Goal: Information Seeking & Learning: Learn about a topic

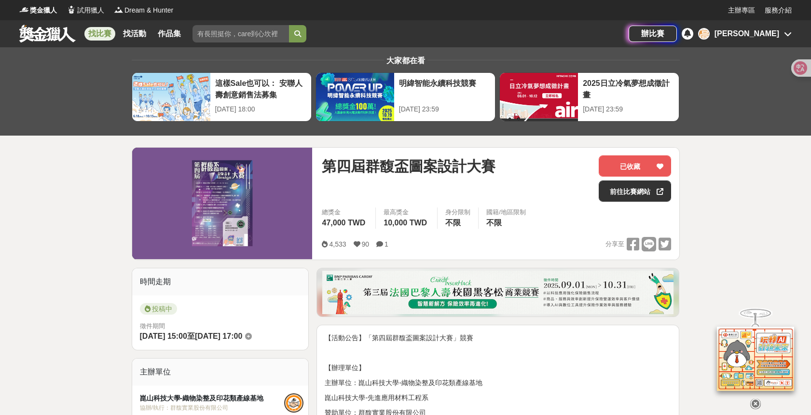
click at [764, 34] on div "[PERSON_NAME]" at bounding box center [747, 34] width 65 height 12
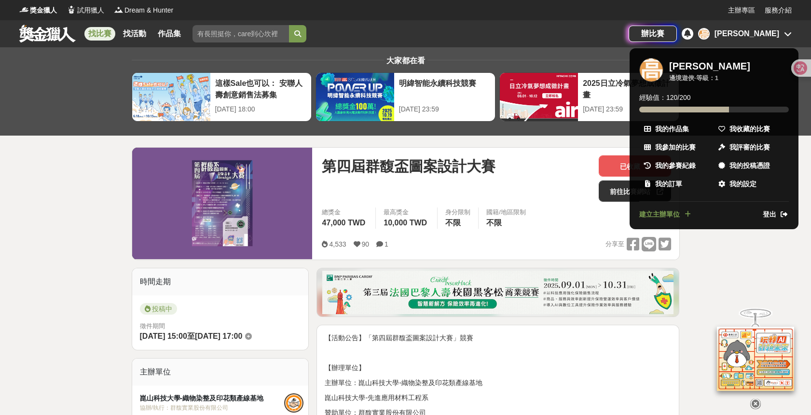
click at [457, 170] on div at bounding box center [405, 207] width 811 height 415
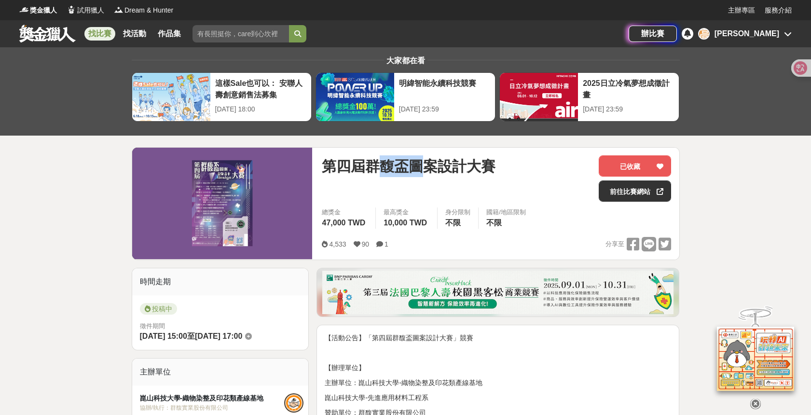
drag, startPoint x: 380, startPoint y: 168, endPoint x: 427, endPoint y: 168, distance: 47.3
click at [427, 168] on span "第四屆群馥盃圖案設計大賽" at bounding box center [409, 166] width 174 height 22
drag, startPoint x: 409, startPoint y: 171, endPoint x: 391, endPoint y: 170, distance: 17.4
click at [409, 171] on span "第四屆群馥盃圖案設計大賽" at bounding box center [409, 166] width 174 height 22
drag, startPoint x: 368, startPoint y: 169, endPoint x: 409, endPoint y: 169, distance: 40.5
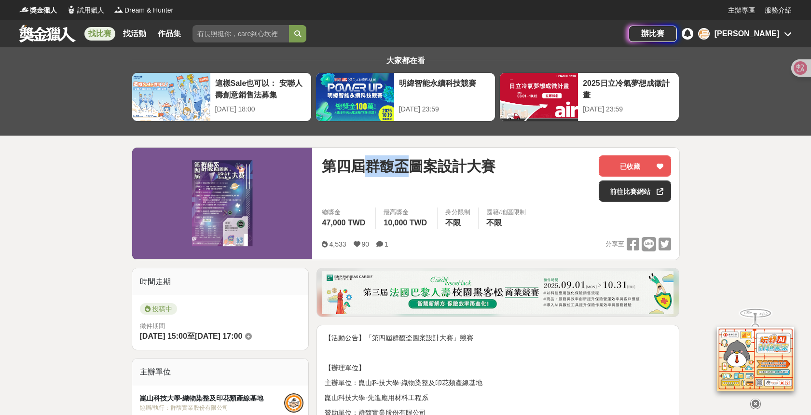
click at [409, 169] on span "第四屆群馥盃圖案設計大賽" at bounding box center [409, 166] width 174 height 22
copy span "群馥盃"
click at [758, 40] on div "辦比賽 高 [PERSON_NAME]" at bounding box center [710, 33] width 163 height 27
click at [760, 36] on div "[PERSON_NAME]" at bounding box center [747, 34] width 65 height 12
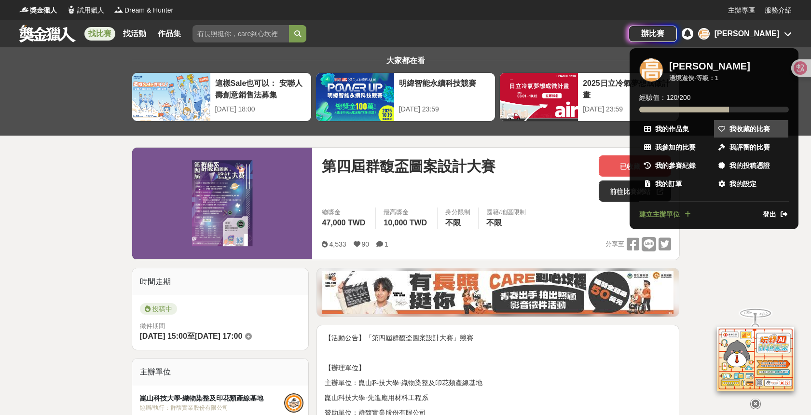
click at [758, 134] on link "我收藏的比賽" at bounding box center [751, 128] width 74 height 17
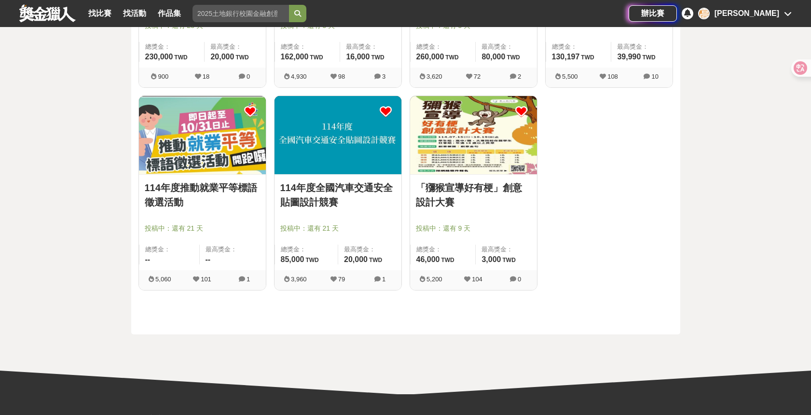
scroll to position [468, 0]
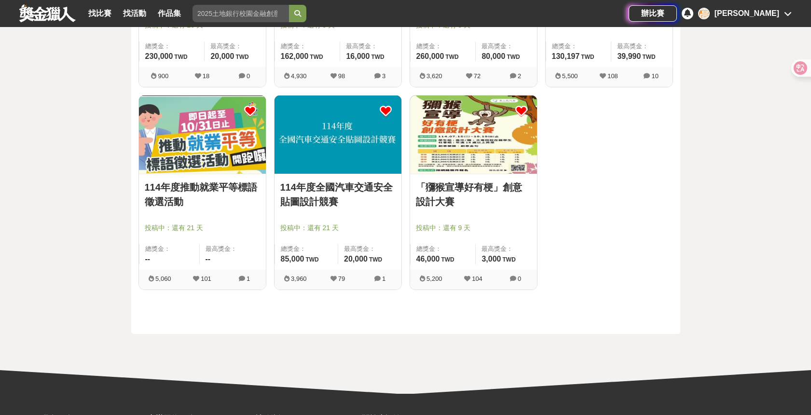
click at [346, 131] on img at bounding box center [338, 135] width 127 height 78
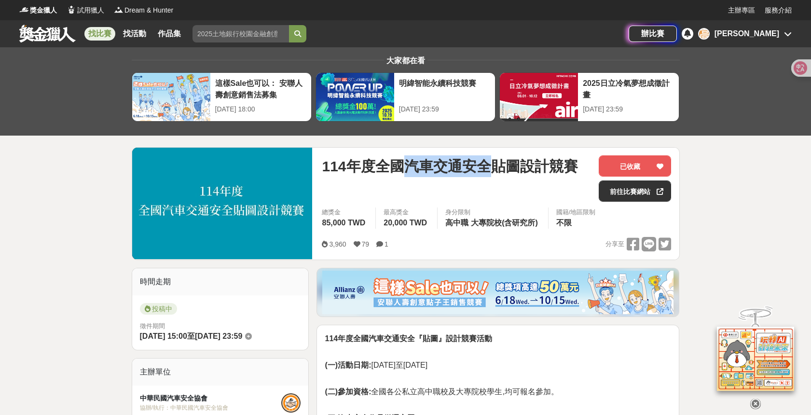
drag, startPoint x: 406, startPoint y: 168, endPoint x: 486, endPoint y: 167, distance: 80.1
click at [486, 167] on span "114年度全國汽車交通安全貼圖設計競賽" at bounding box center [450, 166] width 256 height 22
copy span "汽車交通安全"
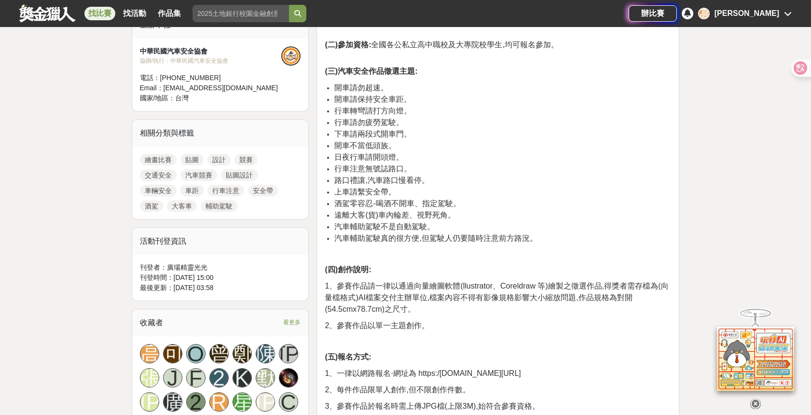
scroll to position [347, 0]
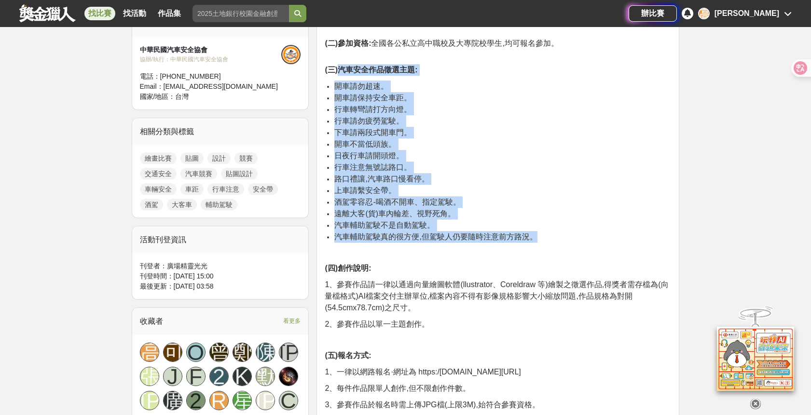
drag, startPoint x: 342, startPoint y: 70, endPoint x: 600, endPoint y: 234, distance: 304.9
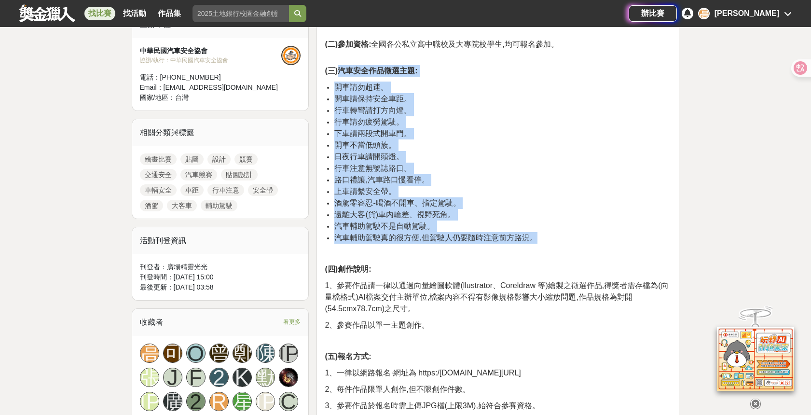
scroll to position [346, 0]
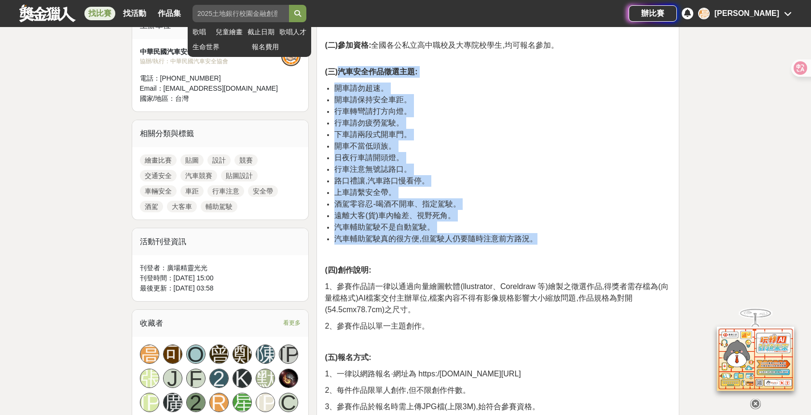
copy div "汽車安全作品徵選主題: 開車請勿超速。 開車請保持安全車距。 行車轉彎請打方向燈。 行車請勿疲勞駕駛。 下車請兩段式開車門。 開車不當低頭族。 日夜行車請開頭…"
click at [477, 158] on li "日夜行車請開頭燈。" at bounding box center [502, 158] width 337 height 12
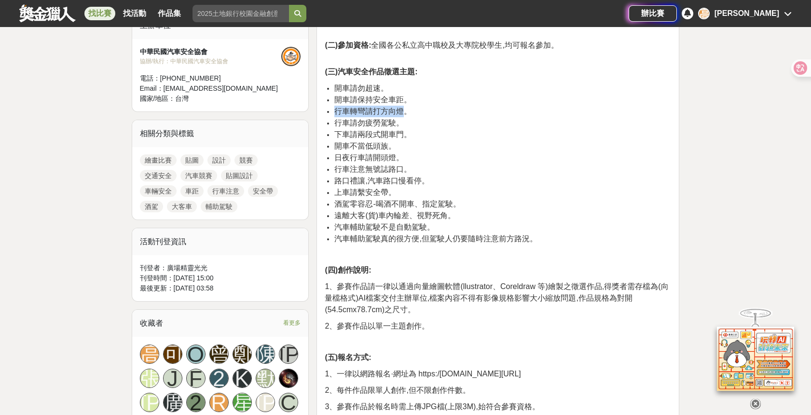
drag, startPoint x: 336, startPoint y: 112, endPoint x: 405, endPoint y: 113, distance: 69.0
click at [405, 113] on span "行車轉彎請打方向燈。" at bounding box center [372, 111] width 77 height 8
copy span "行車轉彎請打方向燈"
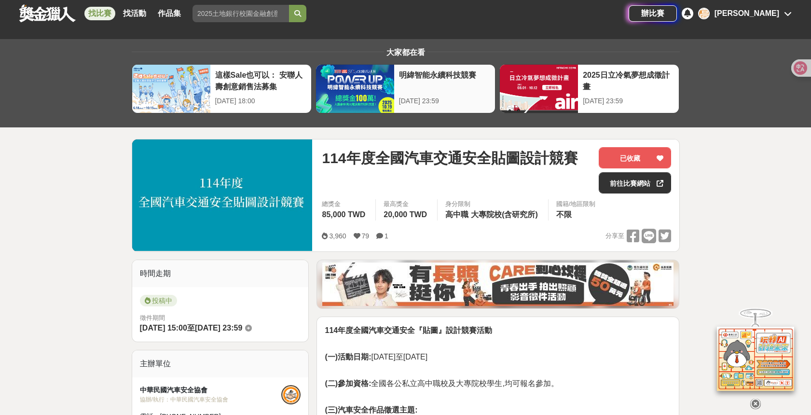
scroll to position [0, 0]
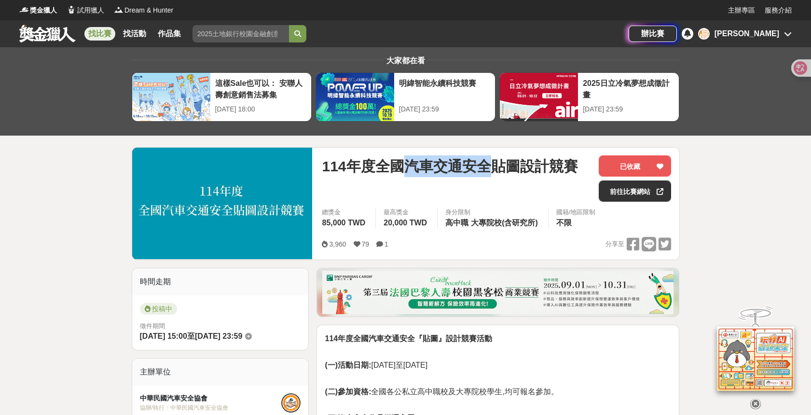
drag, startPoint x: 408, startPoint y: 167, endPoint x: 493, endPoint y: 166, distance: 84.4
click at [493, 166] on span "114年度全國汽車交通安全貼圖設計競賽" at bounding box center [450, 166] width 256 height 22
copy span "汽車交通安全"
click at [764, 38] on div "[PERSON_NAME]" at bounding box center [747, 34] width 65 height 12
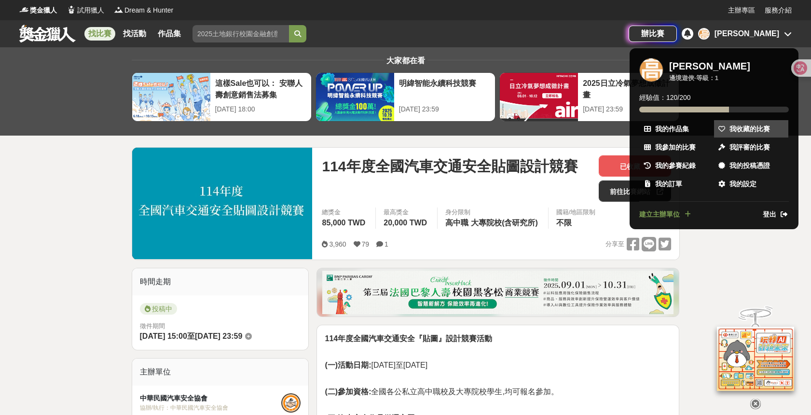
click at [738, 132] on span "我收藏的比賽" at bounding box center [749, 129] width 41 height 10
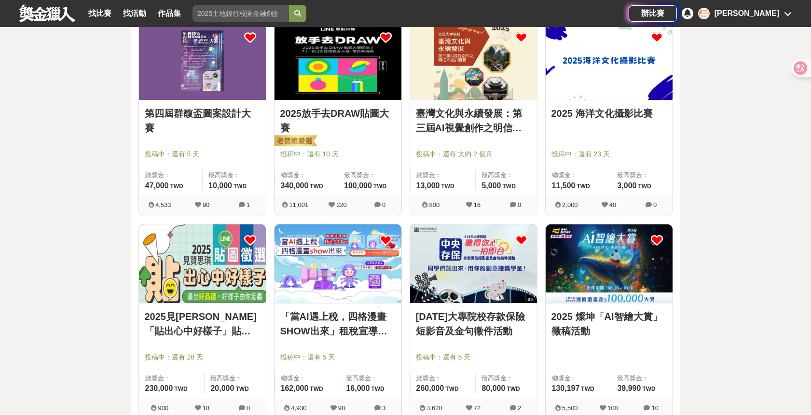
scroll to position [135, 0]
click at [482, 105] on div "臺灣文化與永續發展：第三屆AI視覺創作之明信片設計競賽 投稿中：還有 大約 2 個月 總獎金： 13,000 13,000 TWD 最高獎金： 5,000 T…" at bounding box center [473, 149] width 127 height 96
click at [481, 85] on img at bounding box center [473, 61] width 127 height 78
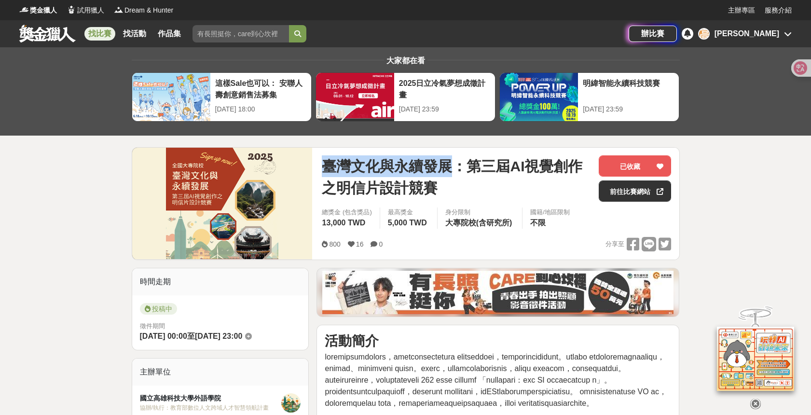
drag, startPoint x: 326, startPoint y: 166, endPoint x: 451, endPoint y: 165, distance: 125.0
click at [451, 165] on span "臺灣文化與永續發展：第三屆AI視覺創作之明信片設計競賽" at bounding box center [456, 176] width 269 height 43
click at [496, 175] on span "臺灣文化與永續發展：第三屆AI視覺創作之明信片設計競賽" at bounding box center [456, 176] width 269 height 43
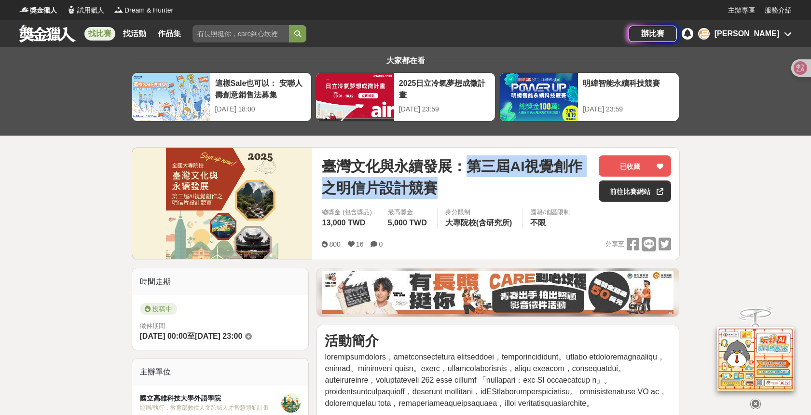
drag, startPoint x: 472, startPoint y: 166, endPoint x: 434, endPoint y: 188, distance: 44.1
click at [437, 191] on span "臺灣文化與永續發展：第三屆AI視覺創作之明信片設計競賽" at bounding box center [456, 176] width 269 height 43
copy span "第三屆AI視覺創作之明信片設計競賽"
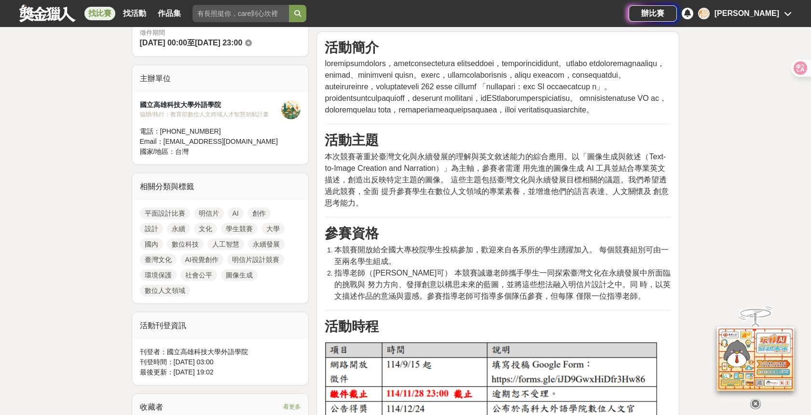
scroll to position [303, 0]
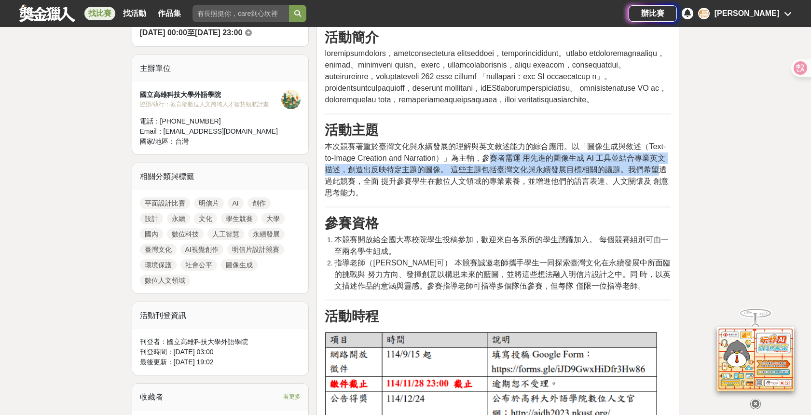
drag, startPoint x: 489, startPoint y: 203, endPoint x: 656, endPoint y: 214, distance: 167.8
click at [656, 197] on span "本次競賽著重於臺灣文化與永續發展的理解與英文敘述能力的綜合應用。以「圖像生成與敘述（Text-to-Image Creation and Narration）…" at bounding box center [497, 169] width 344 height 55
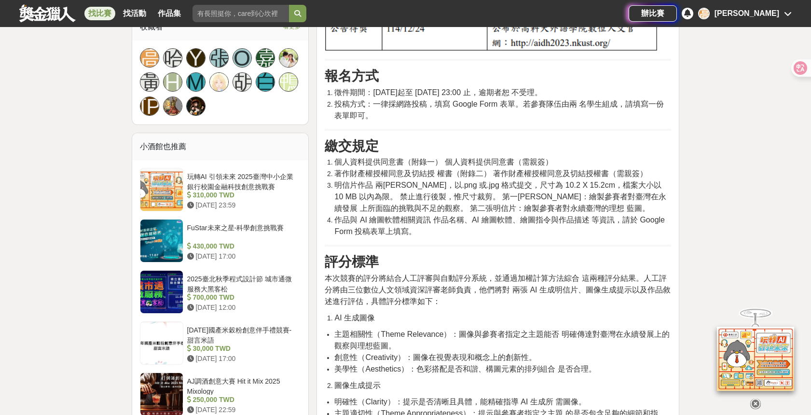
scroll to position [676, 0]
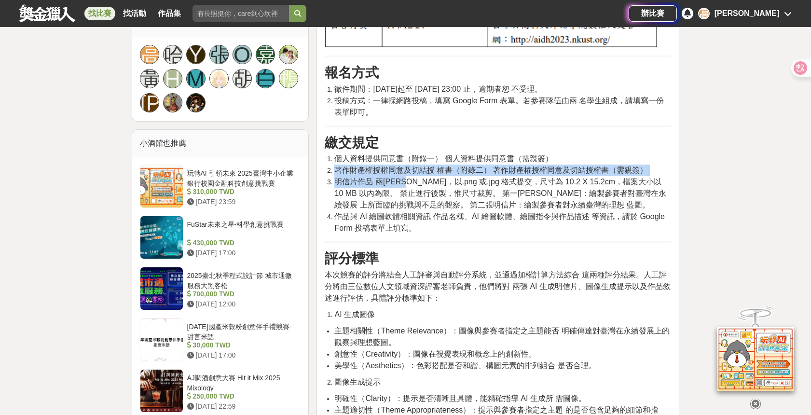
drag, startPoint x: 336, startPoint y: 219, endPoint x: 424, endPoint y: 232, distance: 88.7
click at [424, 232] on ol "個人資料提供同意書（附錄一） 個人資料提供同意書（需親簽） 著作財產權授權同意及切結授 權書（附錄二） 著作財產權授權同意及切結授權書（需親簽） 明信片作品 …" at bounding box center [498, 193] width 346 height 81
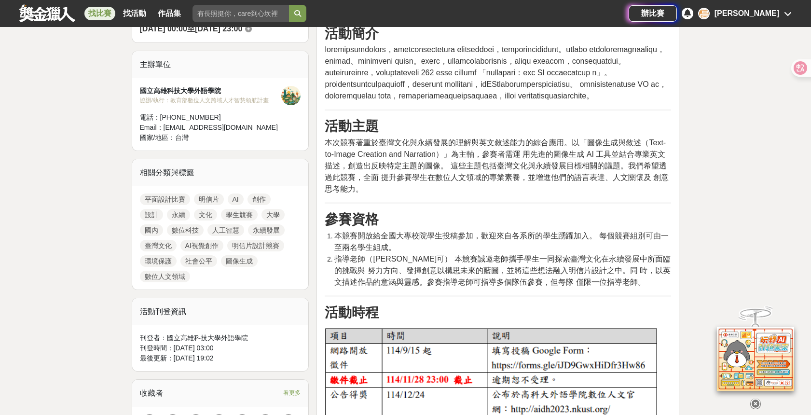
scroll to position [308, 0]
drag, startPoint x: 523, startPoint y: 97, endPoint x: 523, endPoint y: 106, distance: 8.7
click at [523, 99] on span at bounding box center [496, 72] width 342 height 55
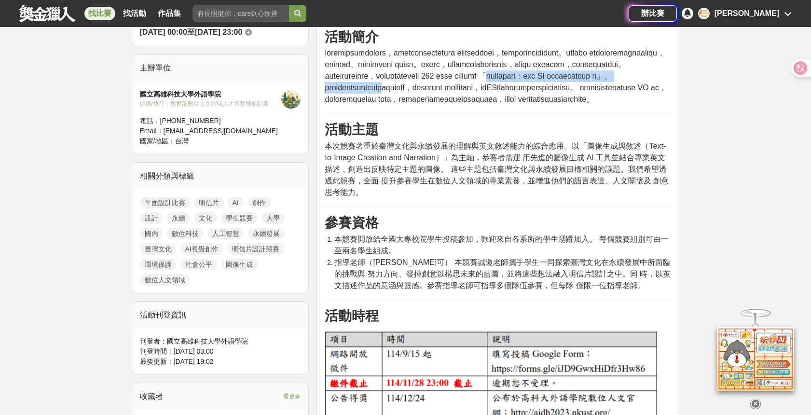
scroll to position [303, 0]
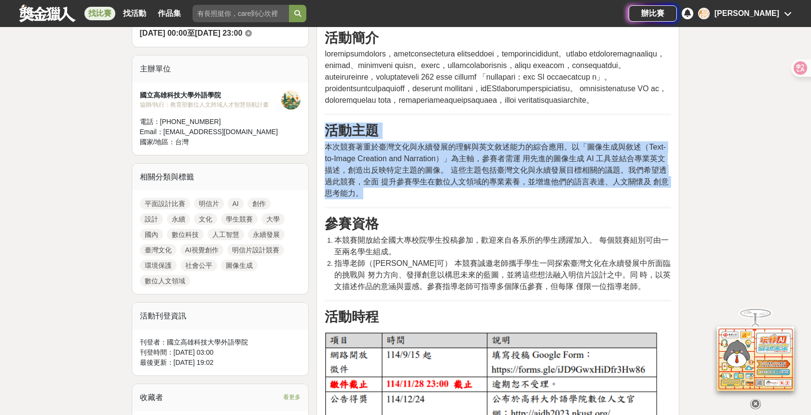
drag, startPoint x: 326, startPoint y: 177, endPoint x: 530, endPoint y: 236, distance: 212.4
copy div "活動主題 本次競賽著重於臺灣文化與永續發展的理解與英文敘述能力的綜合應用。以「圖像生成與敘述（Text-to-Image Creation and Narra…"
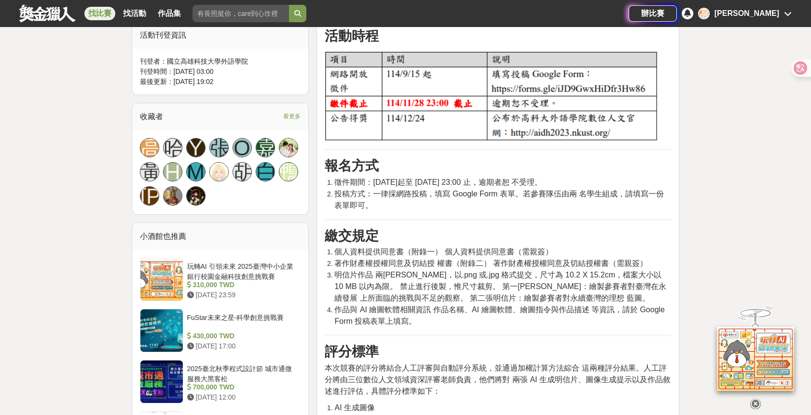
scroll to position [638, 0]
